Goal: Contribute content

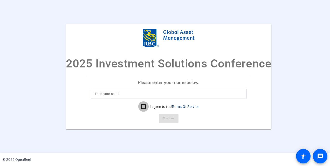
click at [141, 106] on input "I agree to the Terms Of Service" at bounding box center [143, 106] width 10 height 10
checkbox input "true"
click at [159, 93] on input at bounding box center [169, 94] width 148 height 6
drag, startPoint x: 166, startPoint y: 115, endPoint x: 133, endPoint y: 95, distance: 38.5
click at [133, 95] on div "Please enter your name below. Sofusion Yoga I agree to the Terms Of Service Con…" at bounding box center [169, 102] width 164 height 53
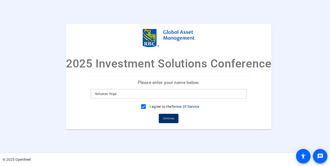
drag, startPoint x: 133, startPoint y: 95, endPoint x: 77, endPoint y: 94, distance: 56.6
click at [77, 94] on mat-card "2025 Investment Solutions Conference Please enter your name below. Sofusion Yog…" at bounding box center [169, 77] width 206 height 106
type input "S"
type input "[PERSON_NAME]"
click at [167, 114] on span at bounding box center [169, 118] width 20 height 12
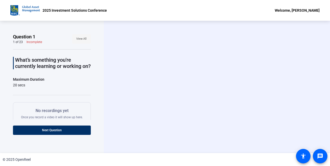
click at [78, 40] on span "View All" at bounding box center [81, 39] width 10 height 8
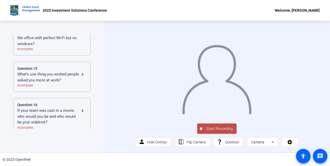
scroll to position [514, 0]
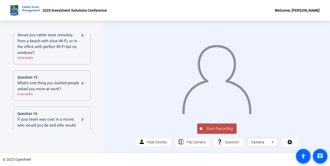
click at [264, 144] on div "Camera" at bounding box center [261, 142] width 20 height 6
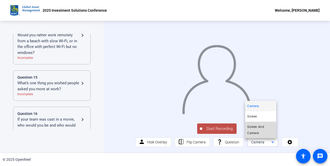
click at [253, 128] on span "Screen And Camera" at bounding box center [260, 130] width 27 height 12
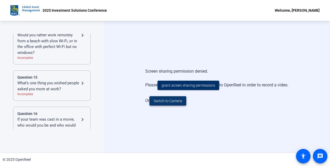
click at [175, 102] on span "Switch to Camera" at bounding box center [168, 100] width 29 height 5
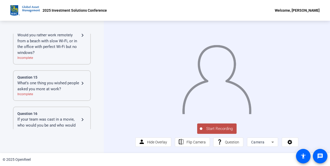
scroll to position [7, 0]
click at [292, 143] on span at bounding box center [290, 142] width 16 height 12
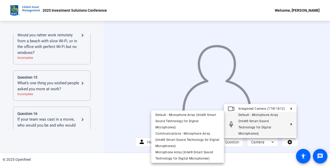
click at [122, 133] on div at bounding box center [165, 83] width 330 height 166
